Goal: Task Accomplishment & Management: Use online tool/utility

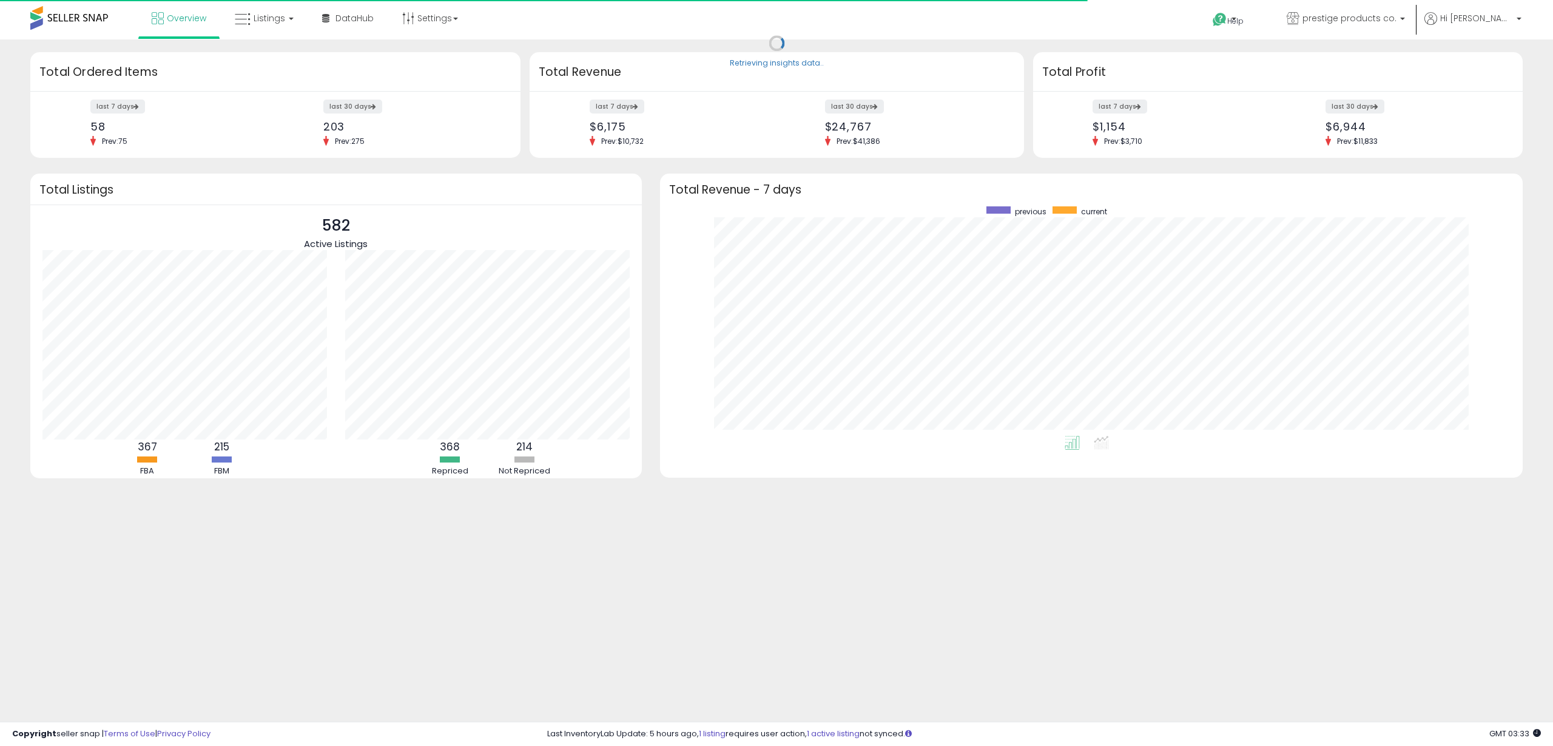
scroll to position [229, 838]
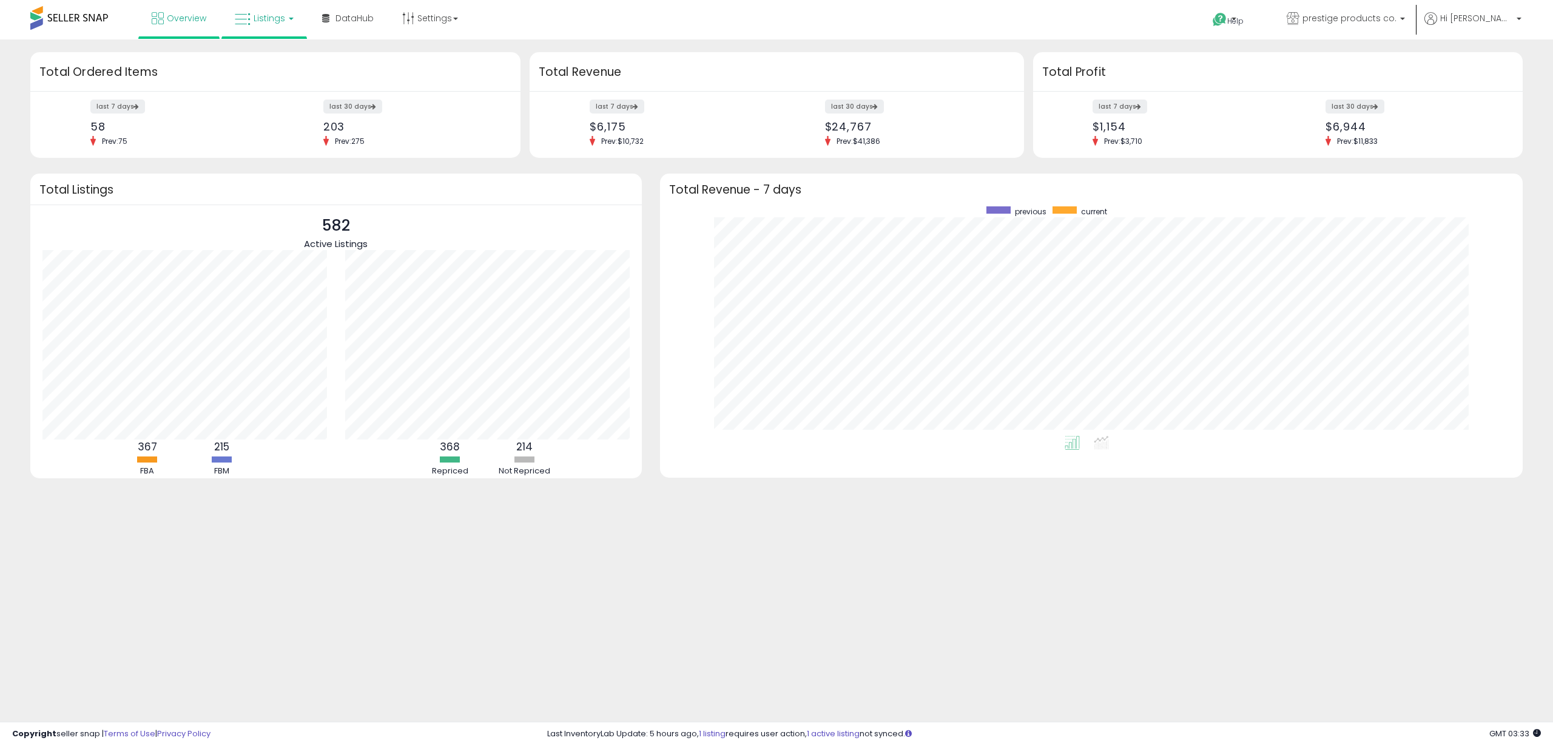
click at [275, 19] on span "Listings" at bounding box center [270, 18] width 32 height 12
click at [285, 52] on icon at bounding box center [273, 60] width 53 height 16
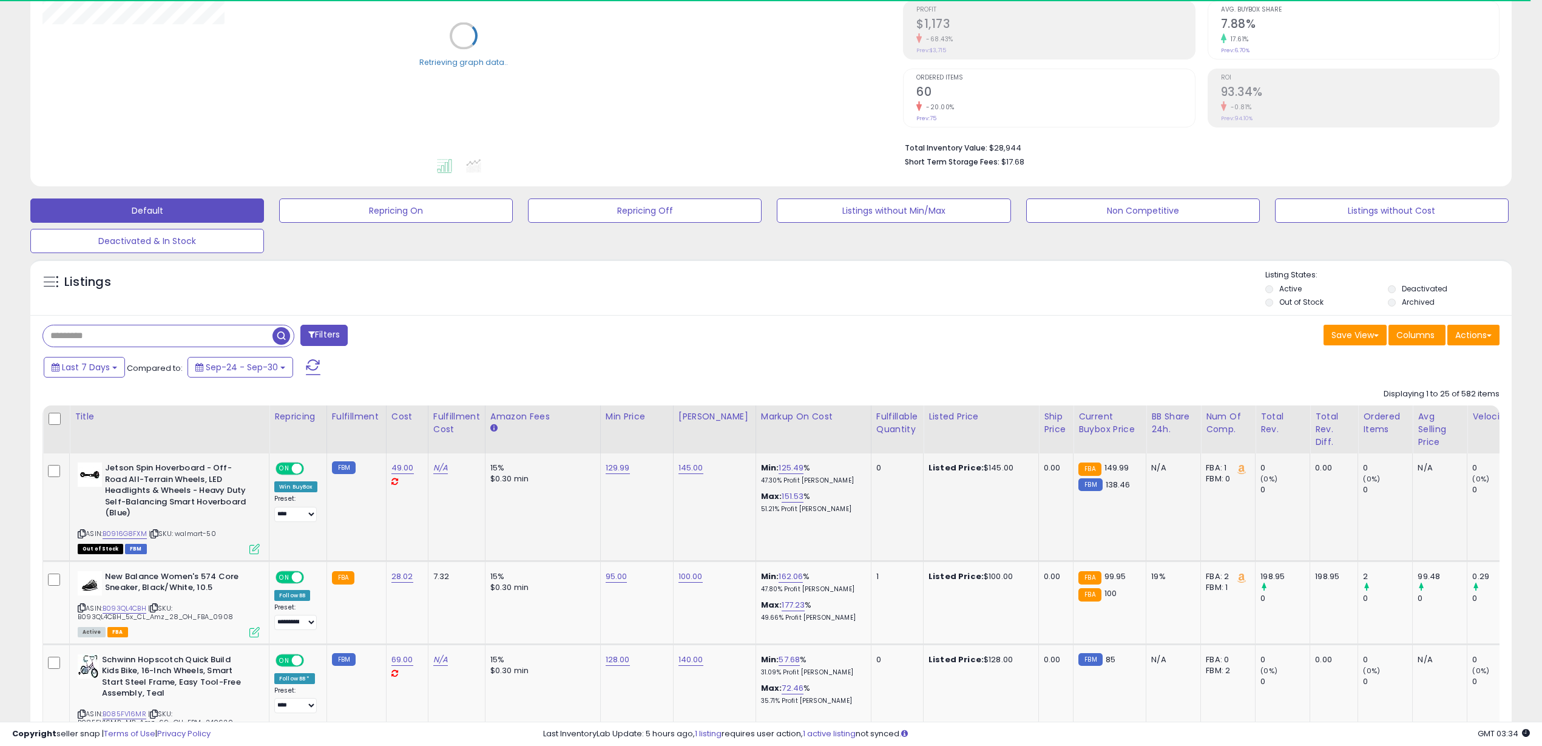
scroll to position [228, 0]
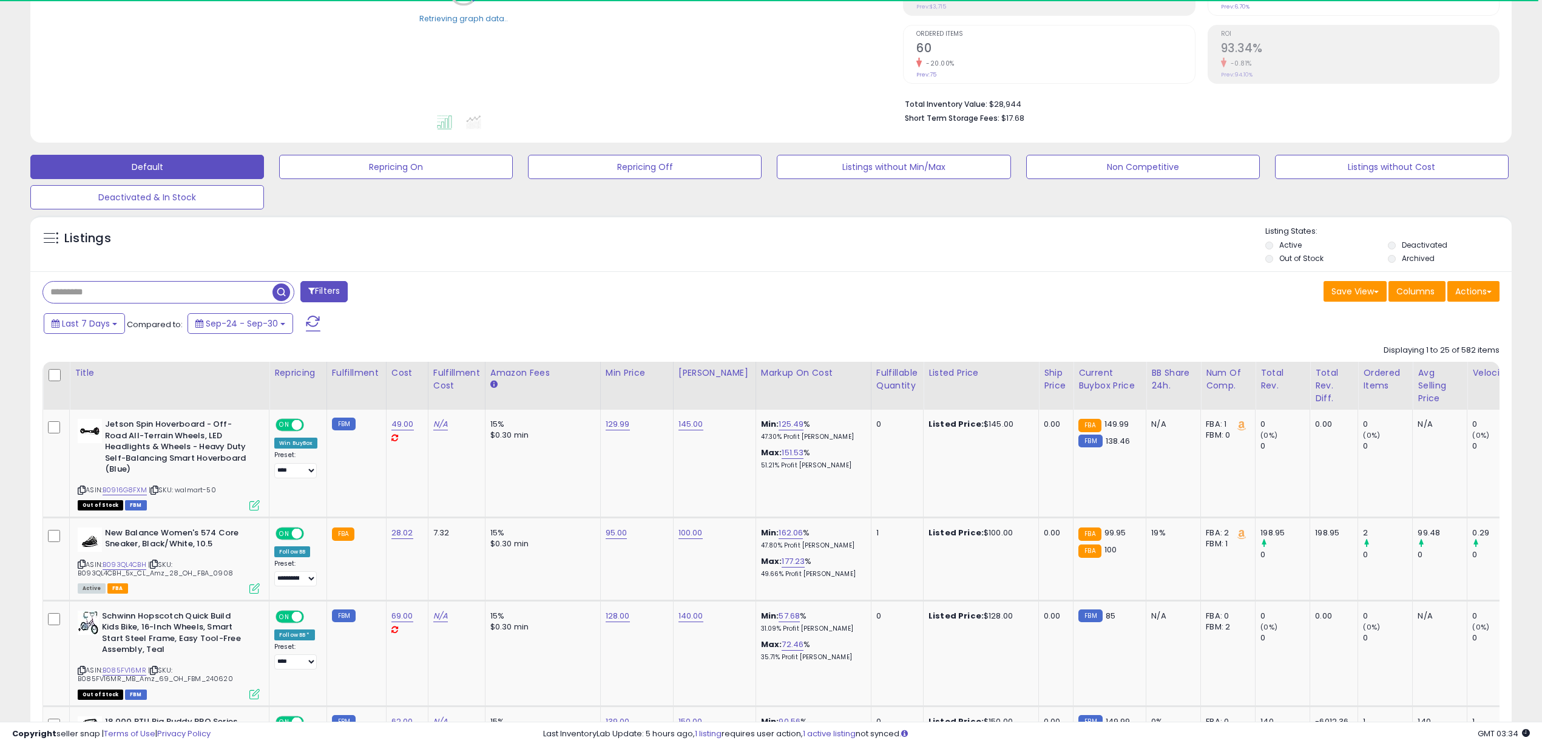
click at [166, 292] on input "text" at bounding box center [157, 292] width 229 height 21
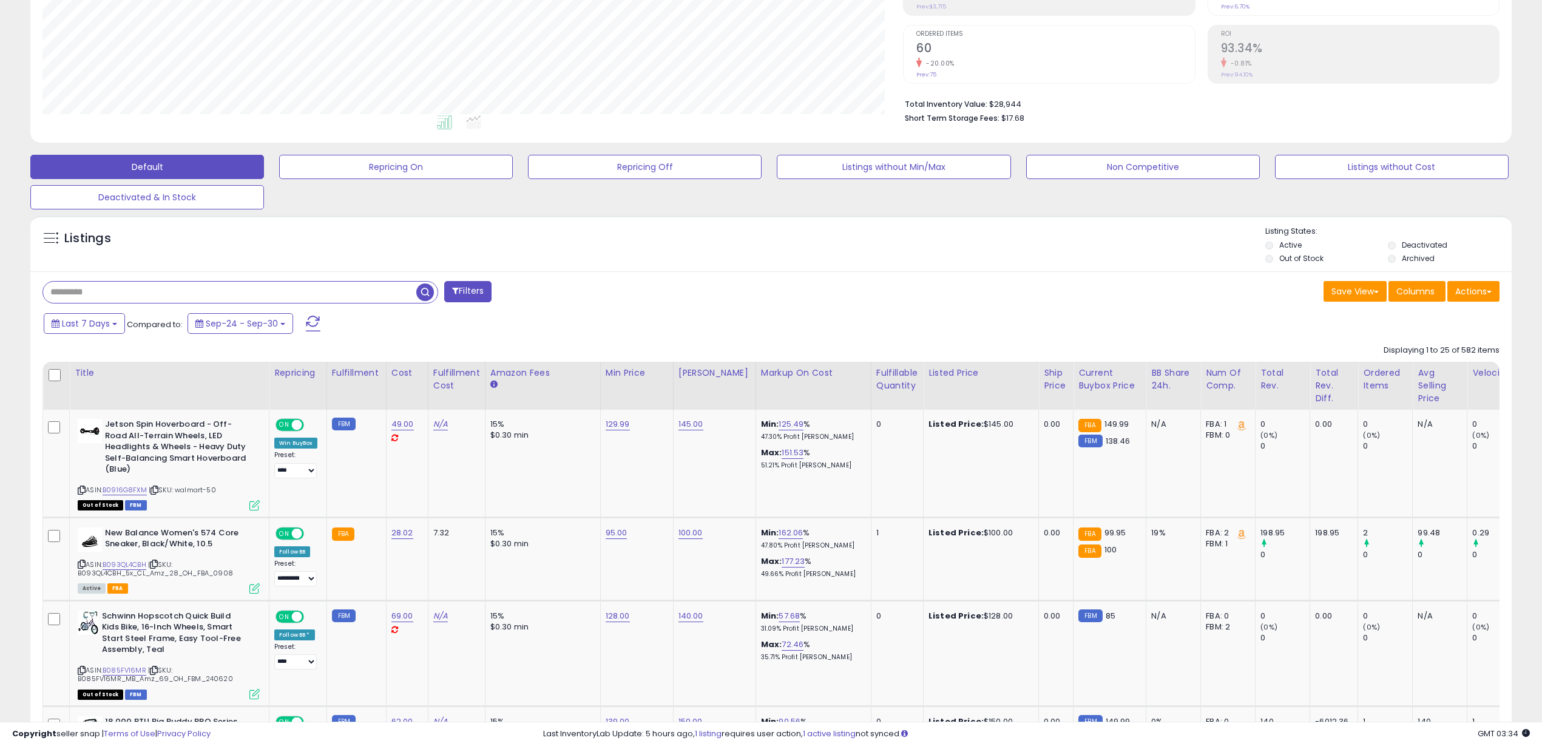
scroll to position [249, 860]
paste input "**********"
type input "**********"
click at [426, 297] on span "button" at bounding box center [425, 292] width 18 height 18
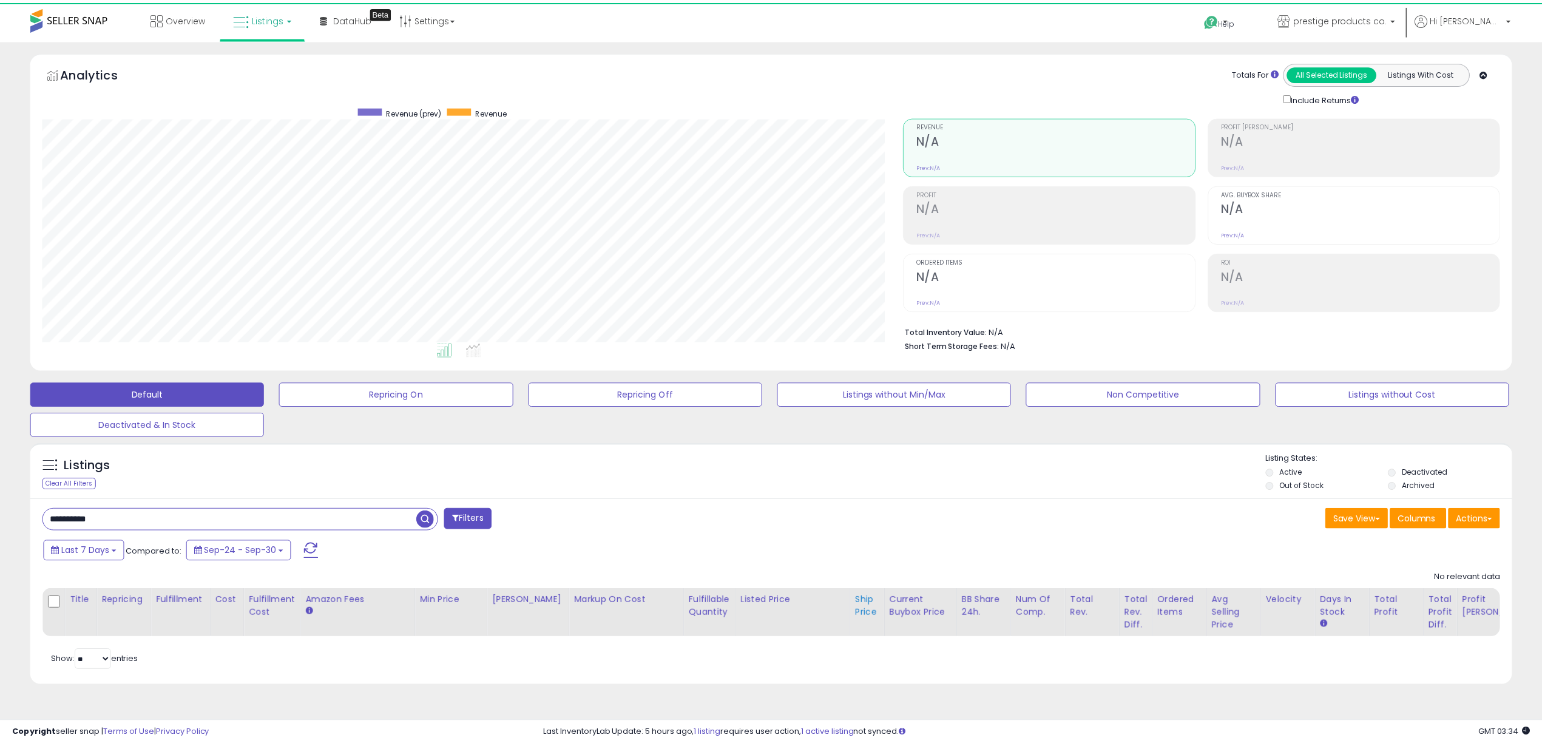
scroll to position [249, 867]
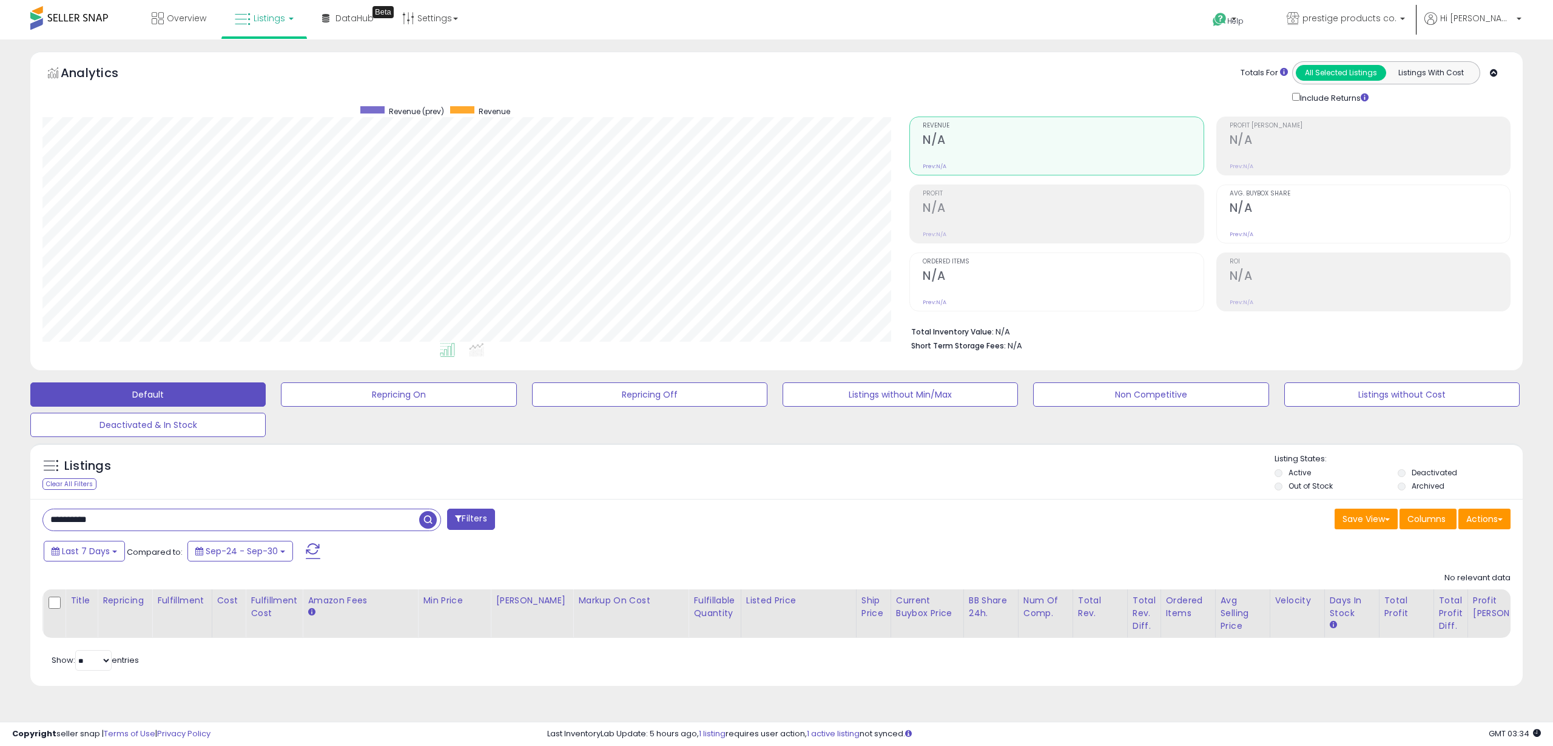
click at [1409, 473] on li "Deactivated" at bounding box center [1458, 473] width 121 height 13
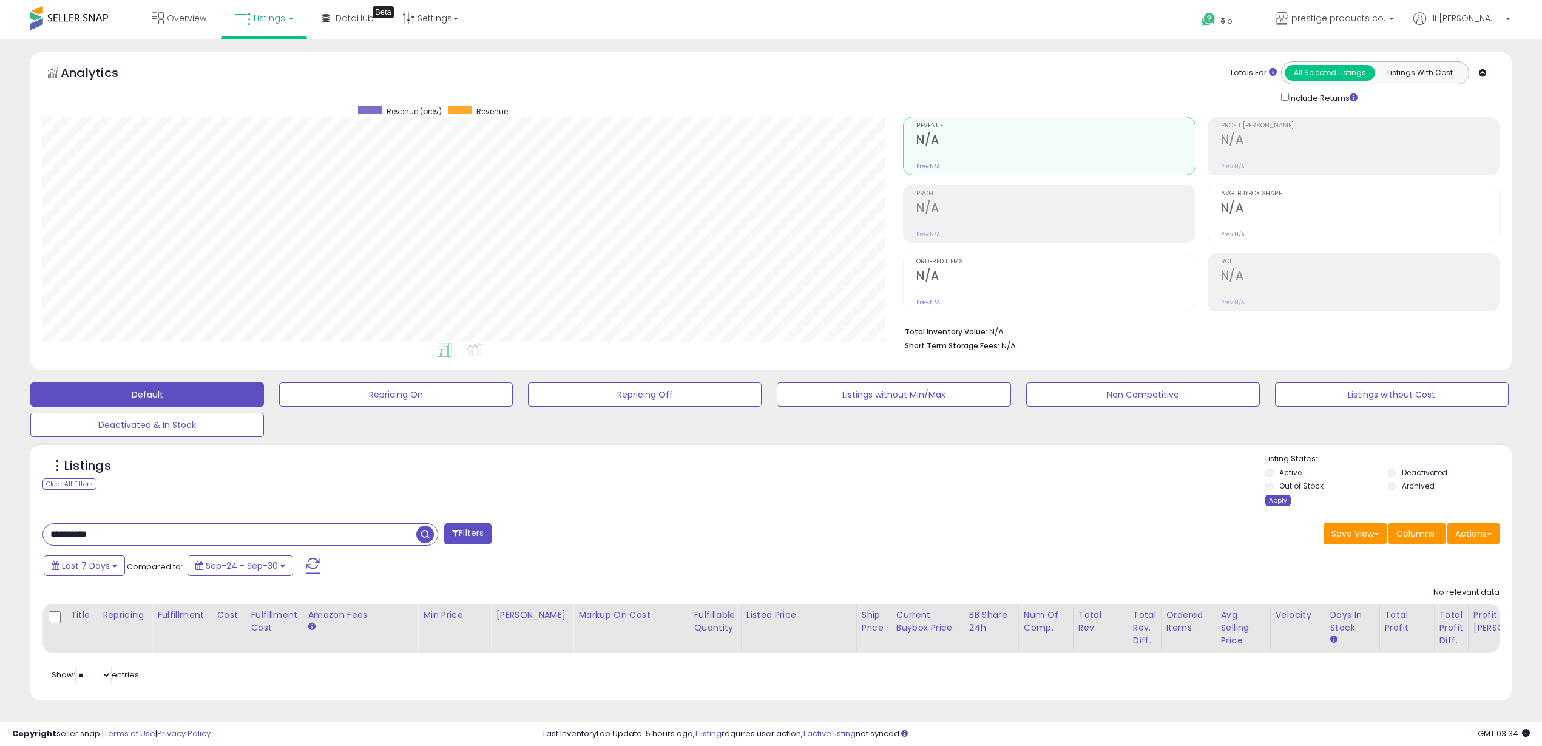
click at [1269, 502] on div "Apply" at bounding box center [1277, 500] width 25 height 12
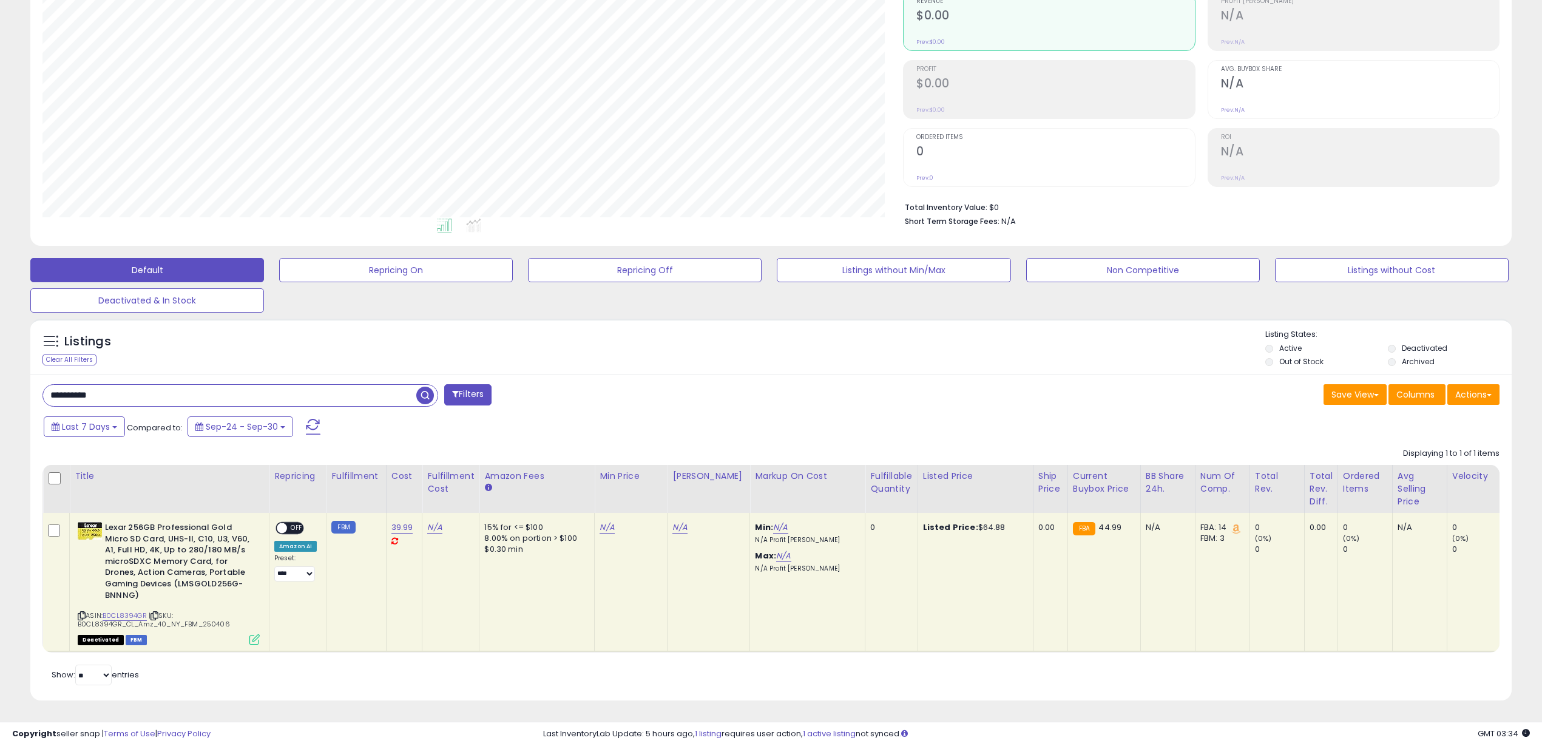
scroll to position [249, 860]
